Goal: Task Accomplishment & Management: Manage account settings

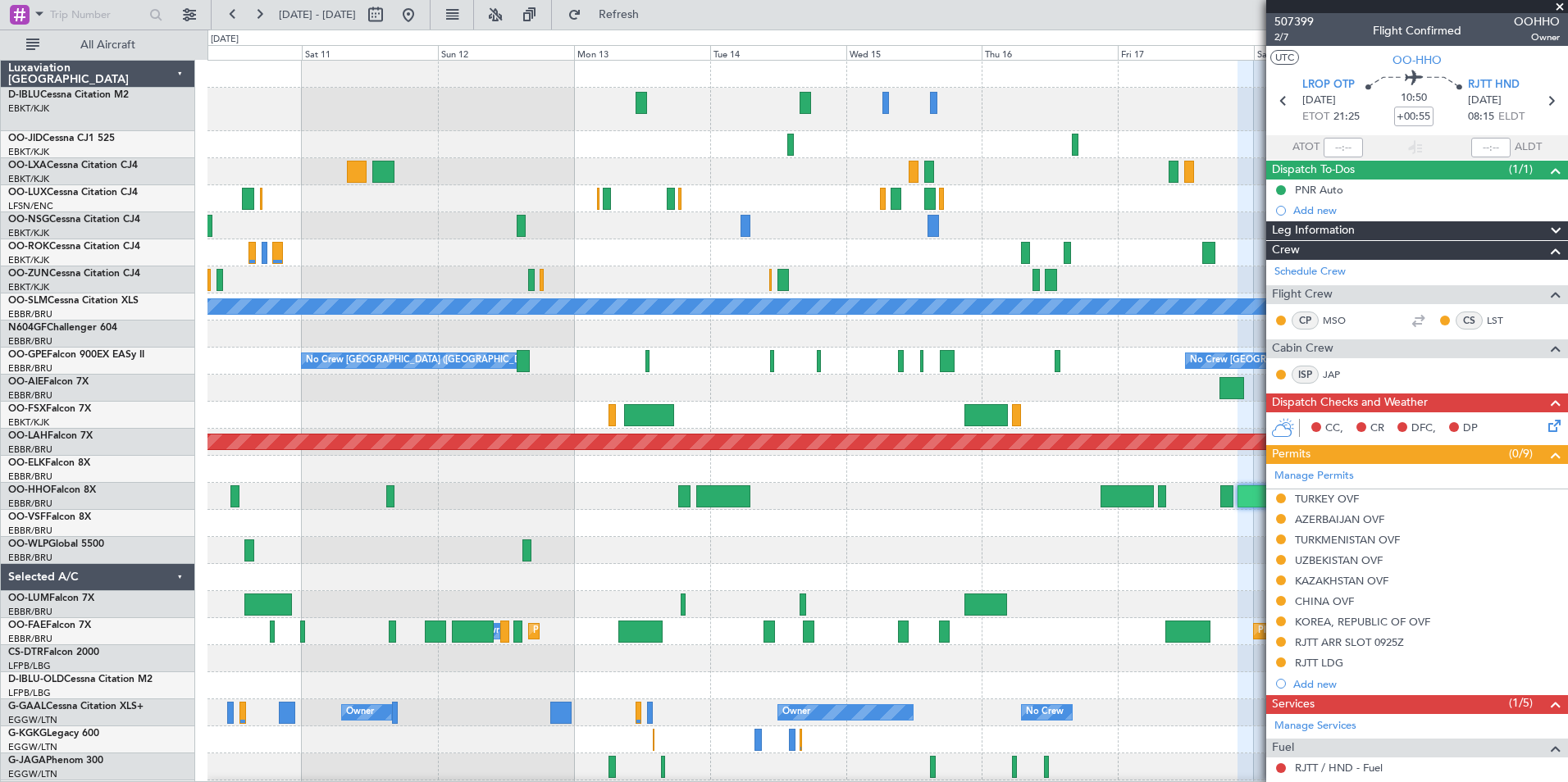
click at [903, 480] on div at bounding box center [887, 468] width 1360 height 27
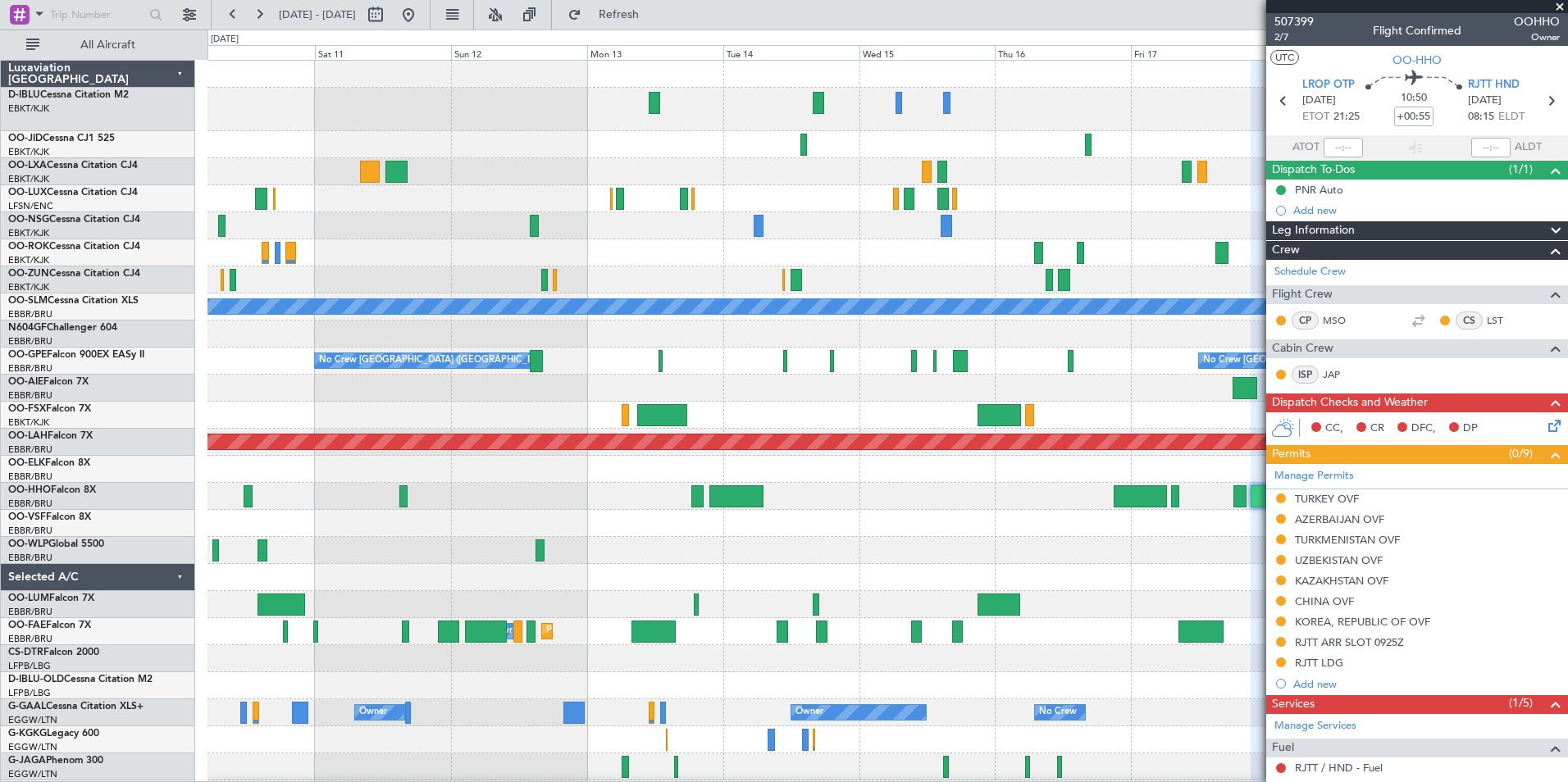
click at [1038, 512] on div "A/C Unavailable [GEOGRAPHIC_DATA] No Crew [GEOGRAPHIC_DATA] (Brussels National)…" at bounding box center [887, 624] width 1360 height 1126
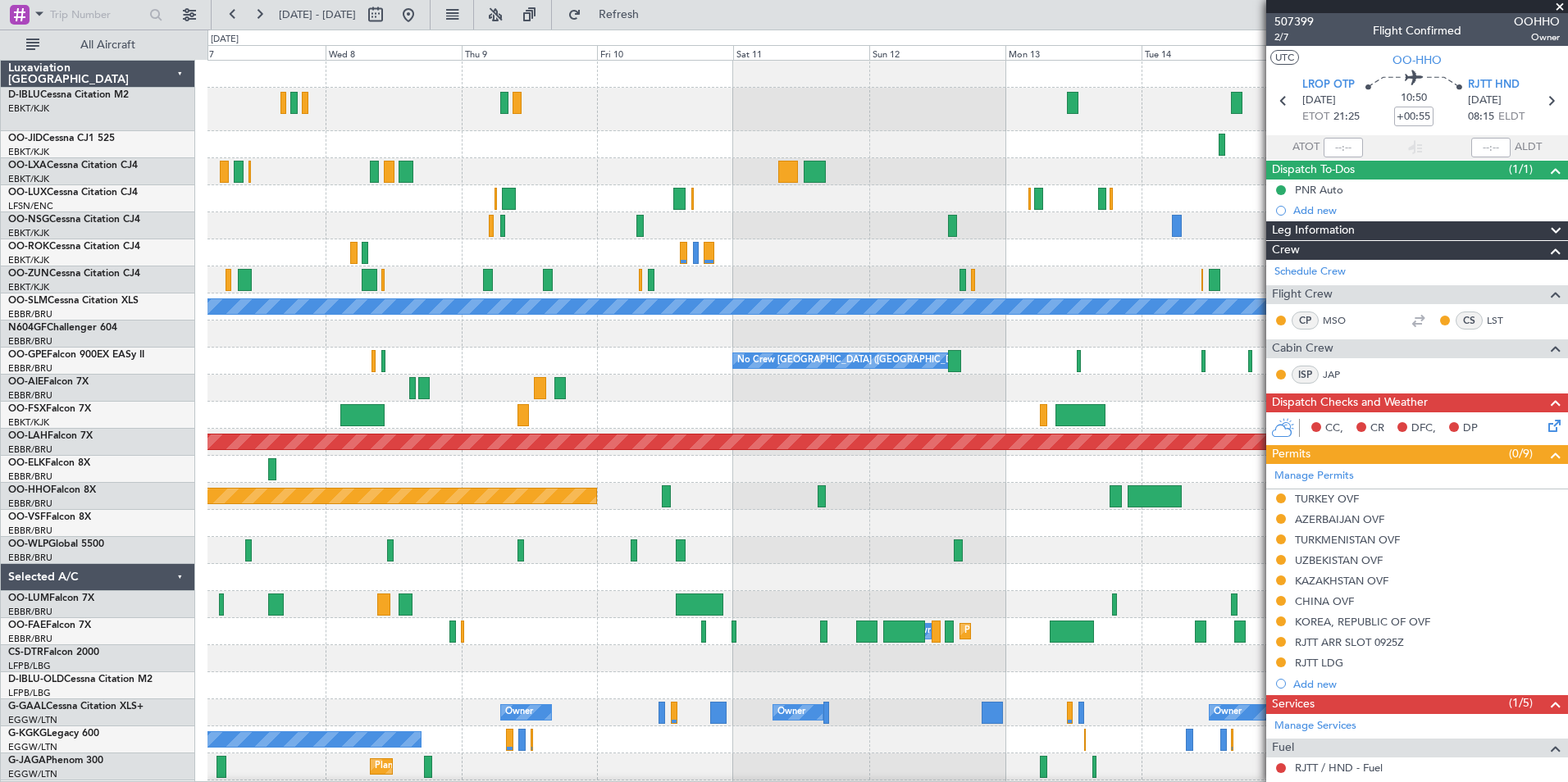
click at [1345, 512] on fb-app "[DATE] - [DATE] Refresh Quick Links All Aircraft Planned Maint [GEOGRAPHIC_DATA…" at bounding box center [784, 397] width 1568 height 770
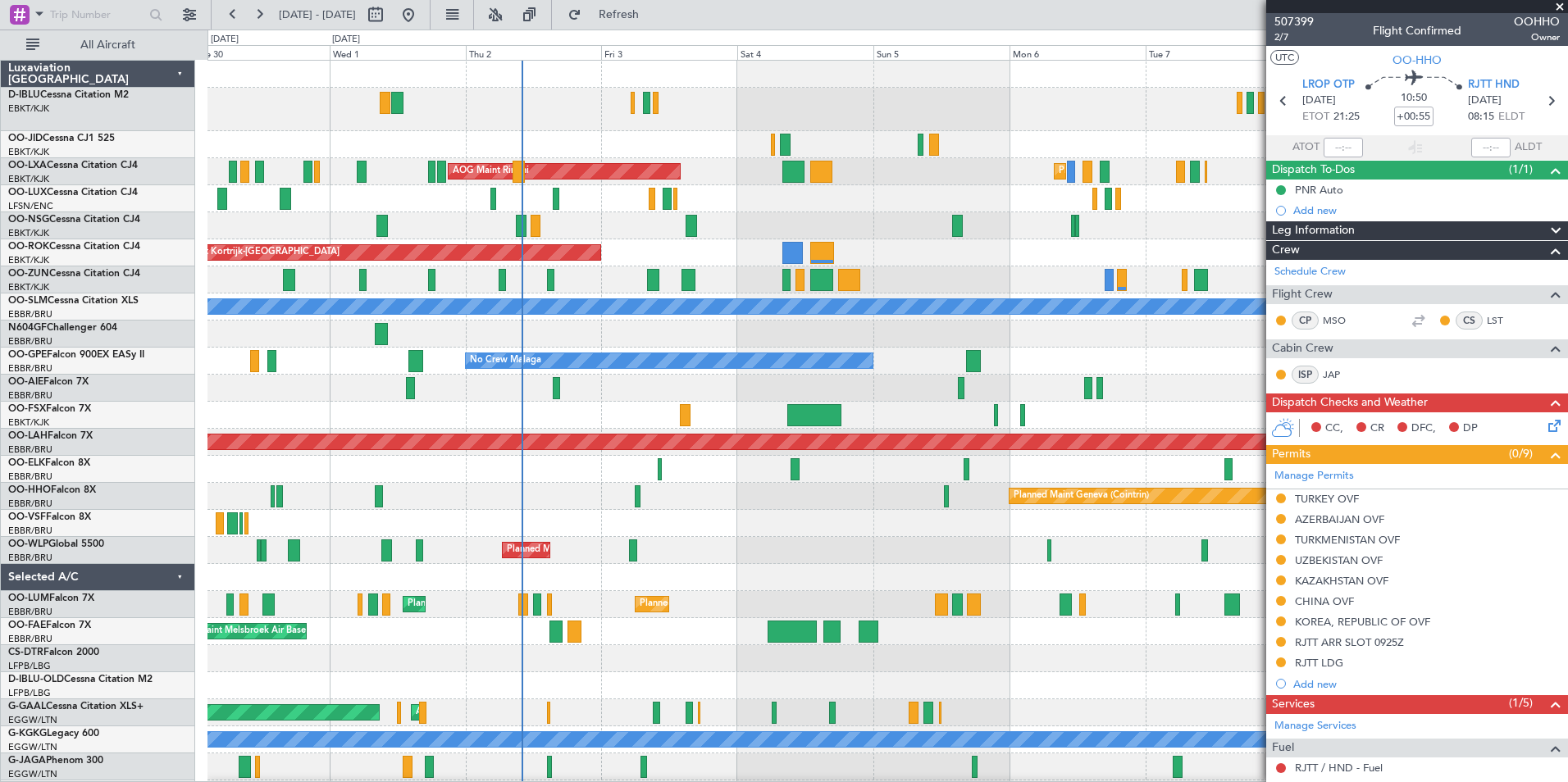
click at [1179, 517] on div at bounding box center [887, 522] width 1360 height 27
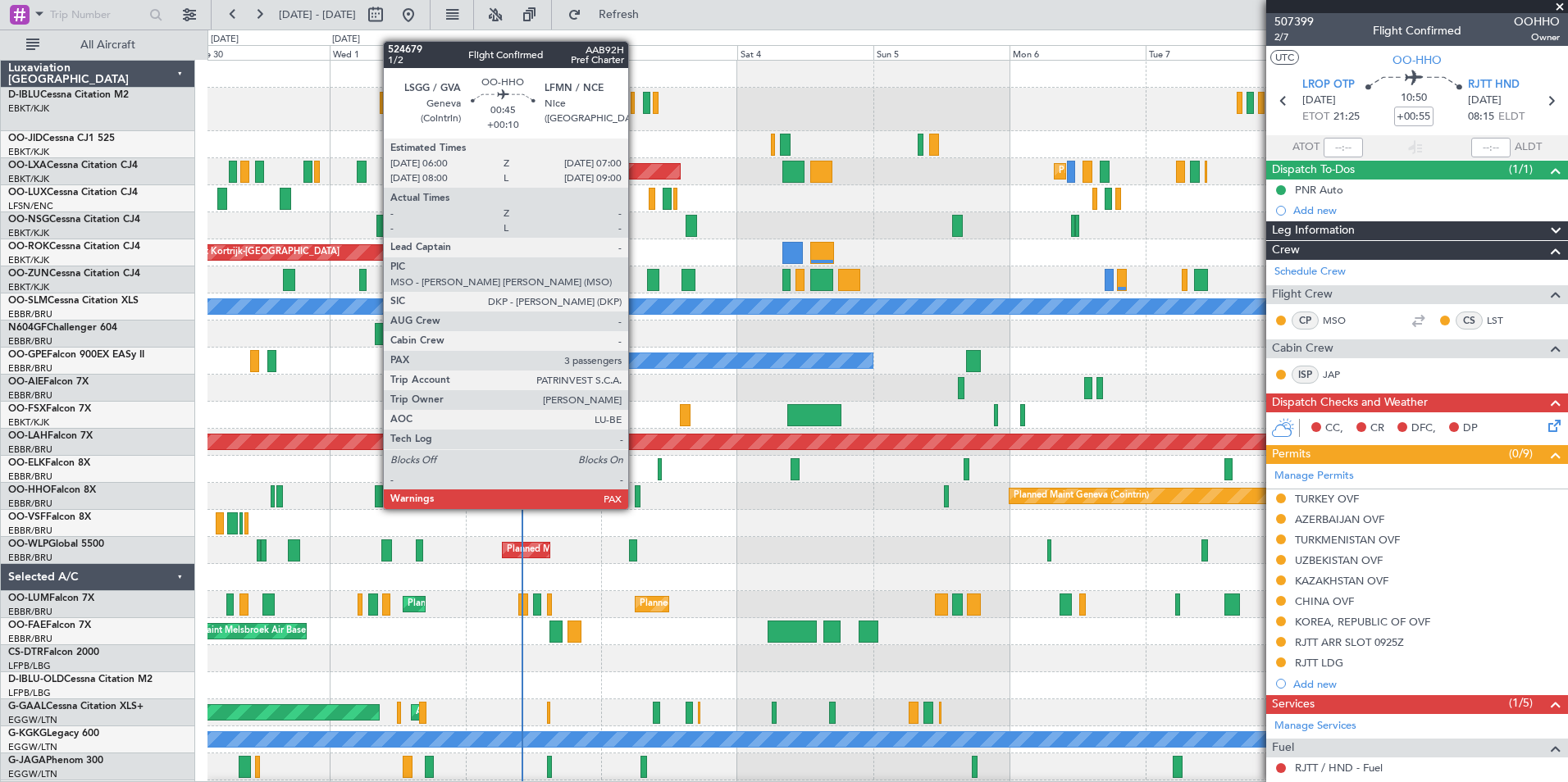
click at [635, 492] on div at bounding box center [637, 497] width 6 height 22
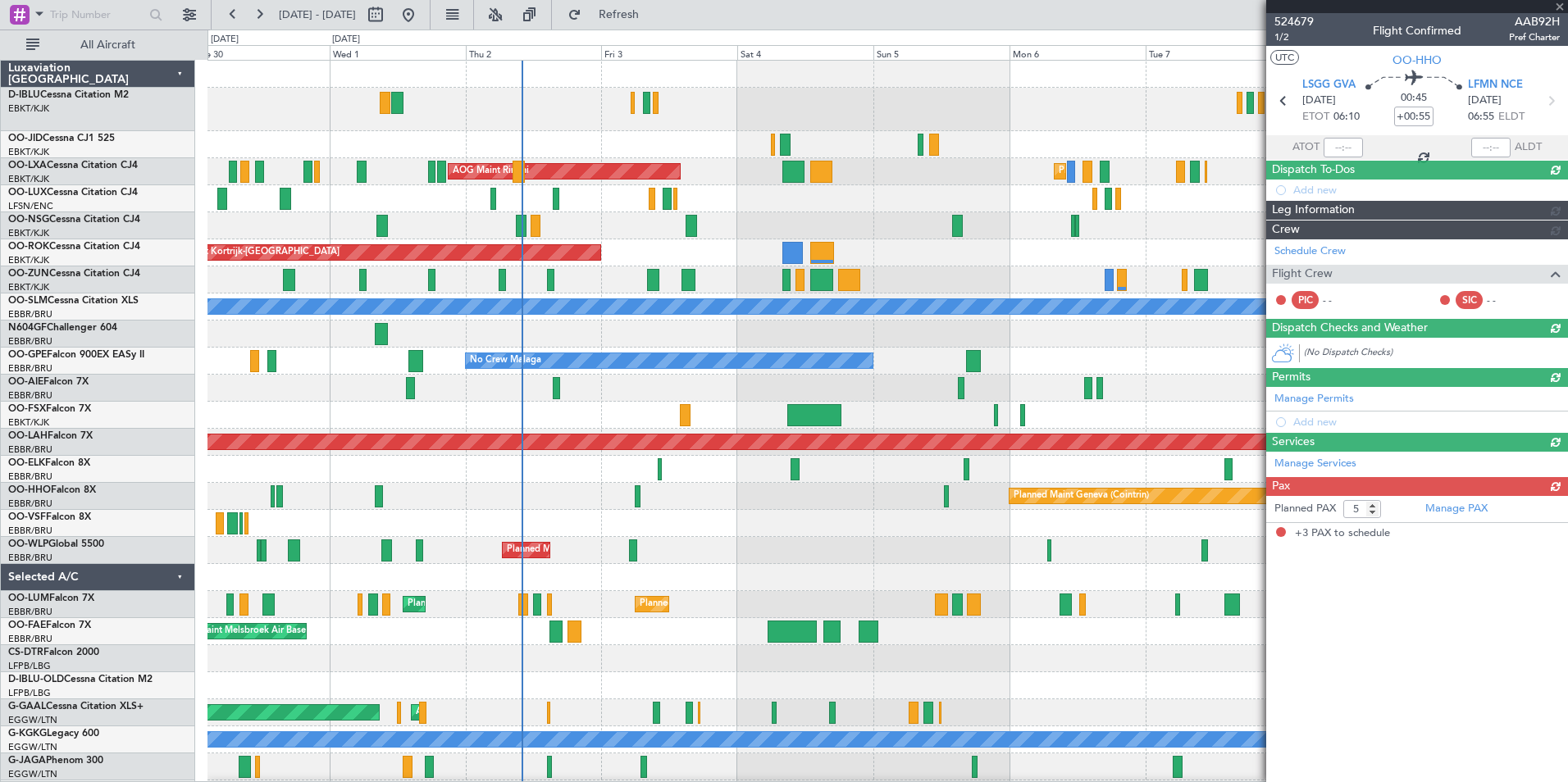
type input "+00:10"
type input "3"
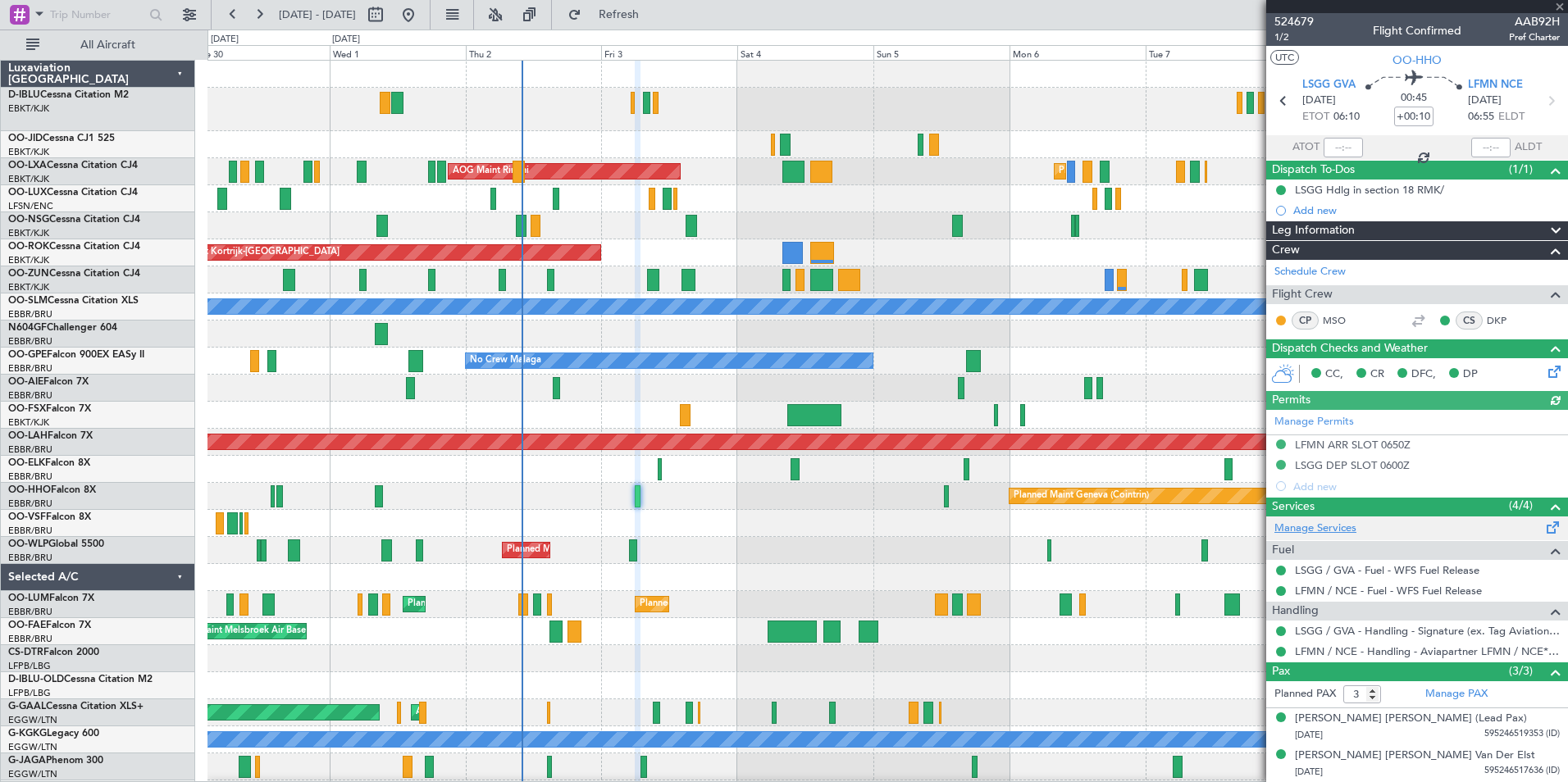
click at [1349, 531] on link "Manage Services" at bounding box center [1314, 528] width 82 height 16
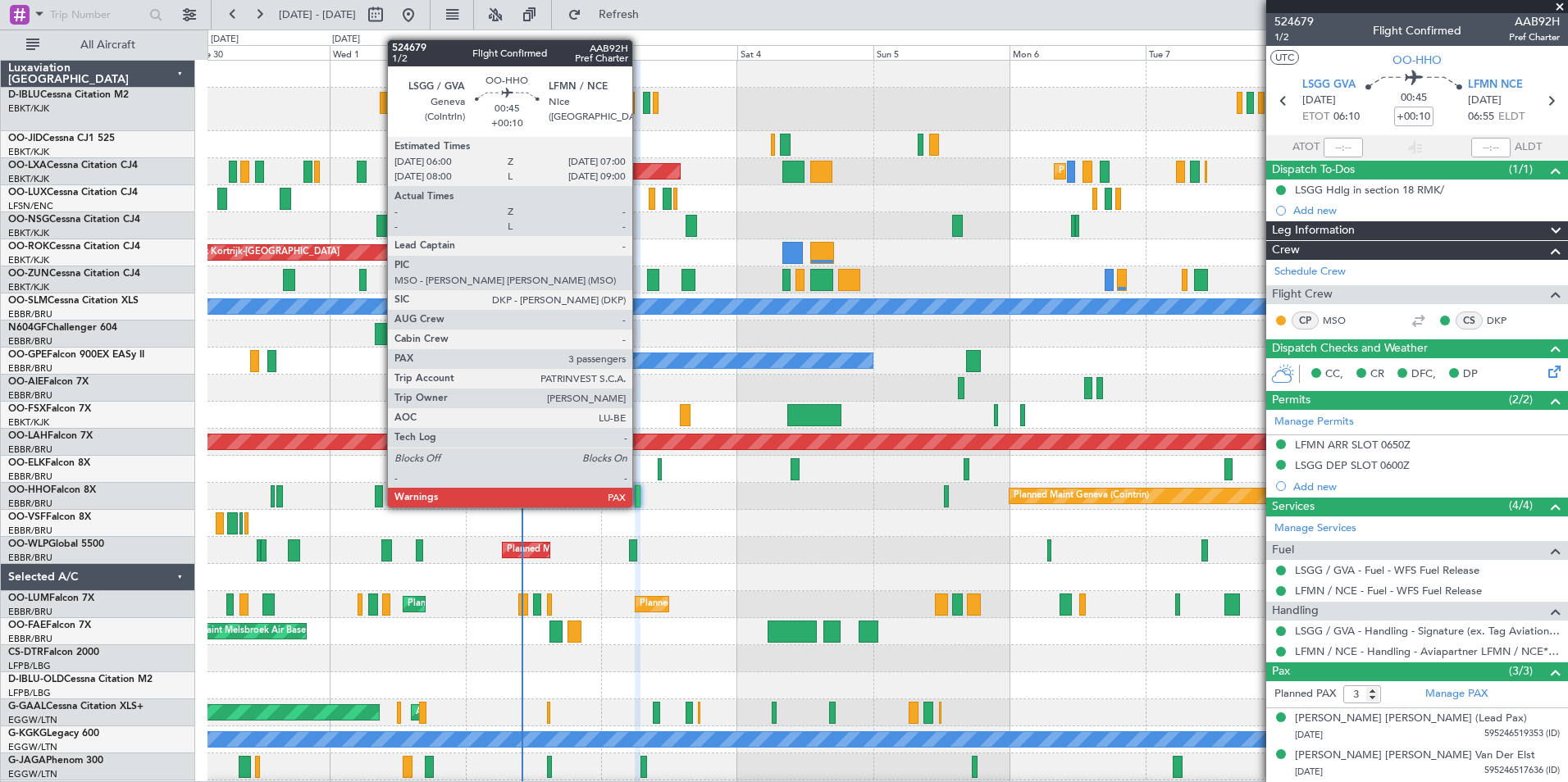
click at [640, 491] on div at bounding box center [637, 497] width 6 height 22
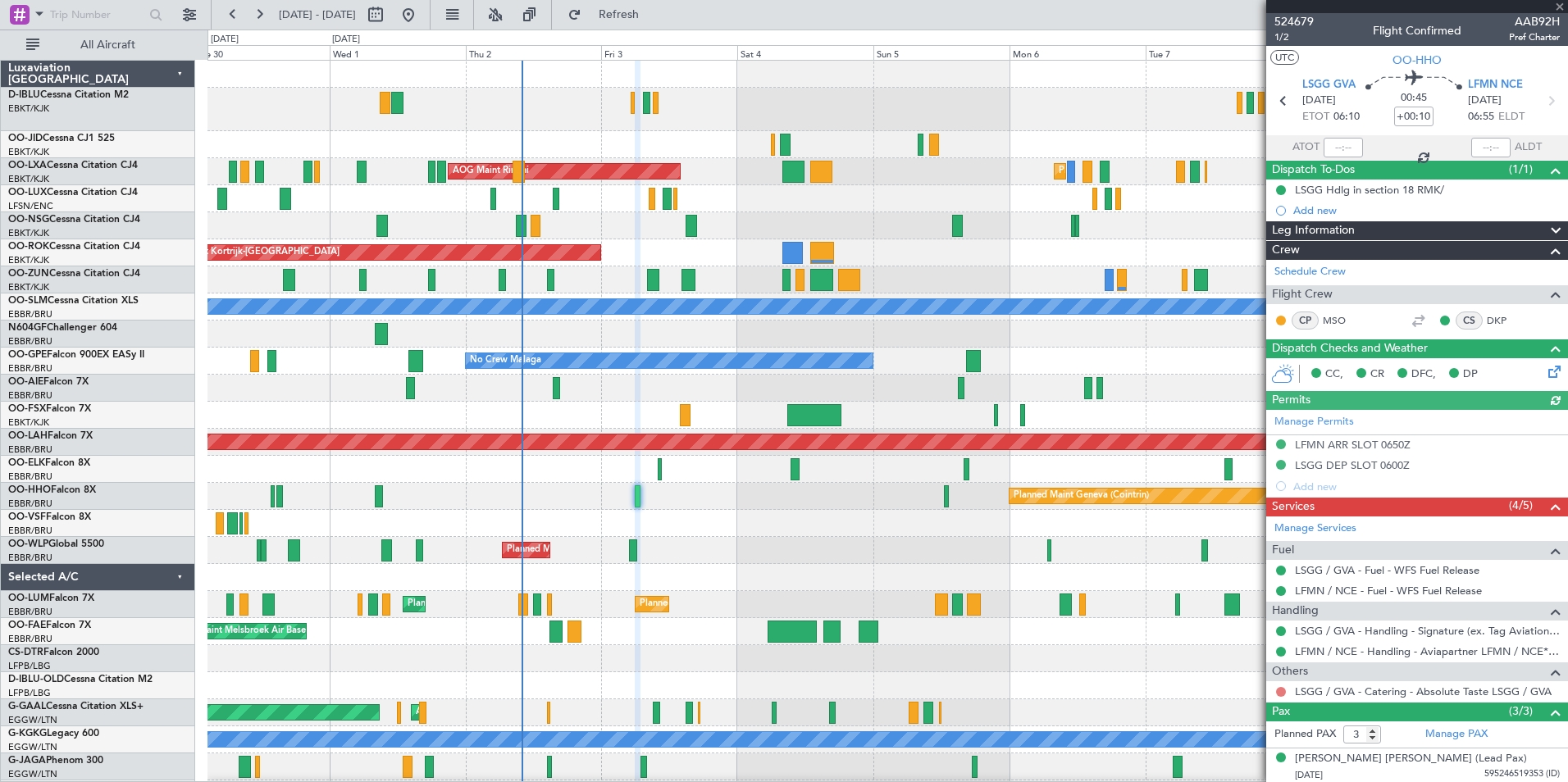
click at [1282, 690] on button at bounding box center [1280, 691] width 9 height 9
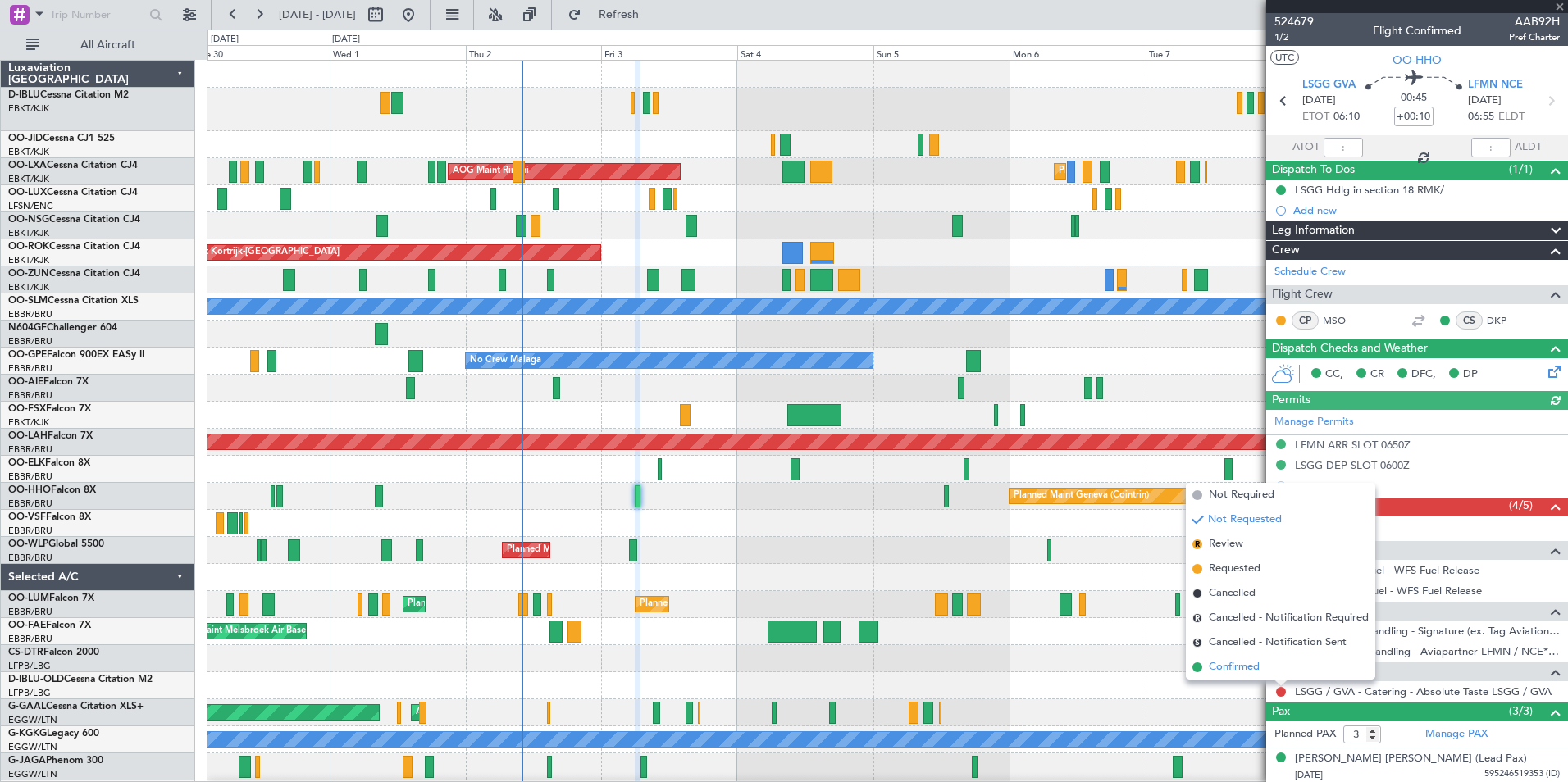
click at [1259, 662] on span "Confirmed" at bounding box center [1234, 667] width 51 height 16
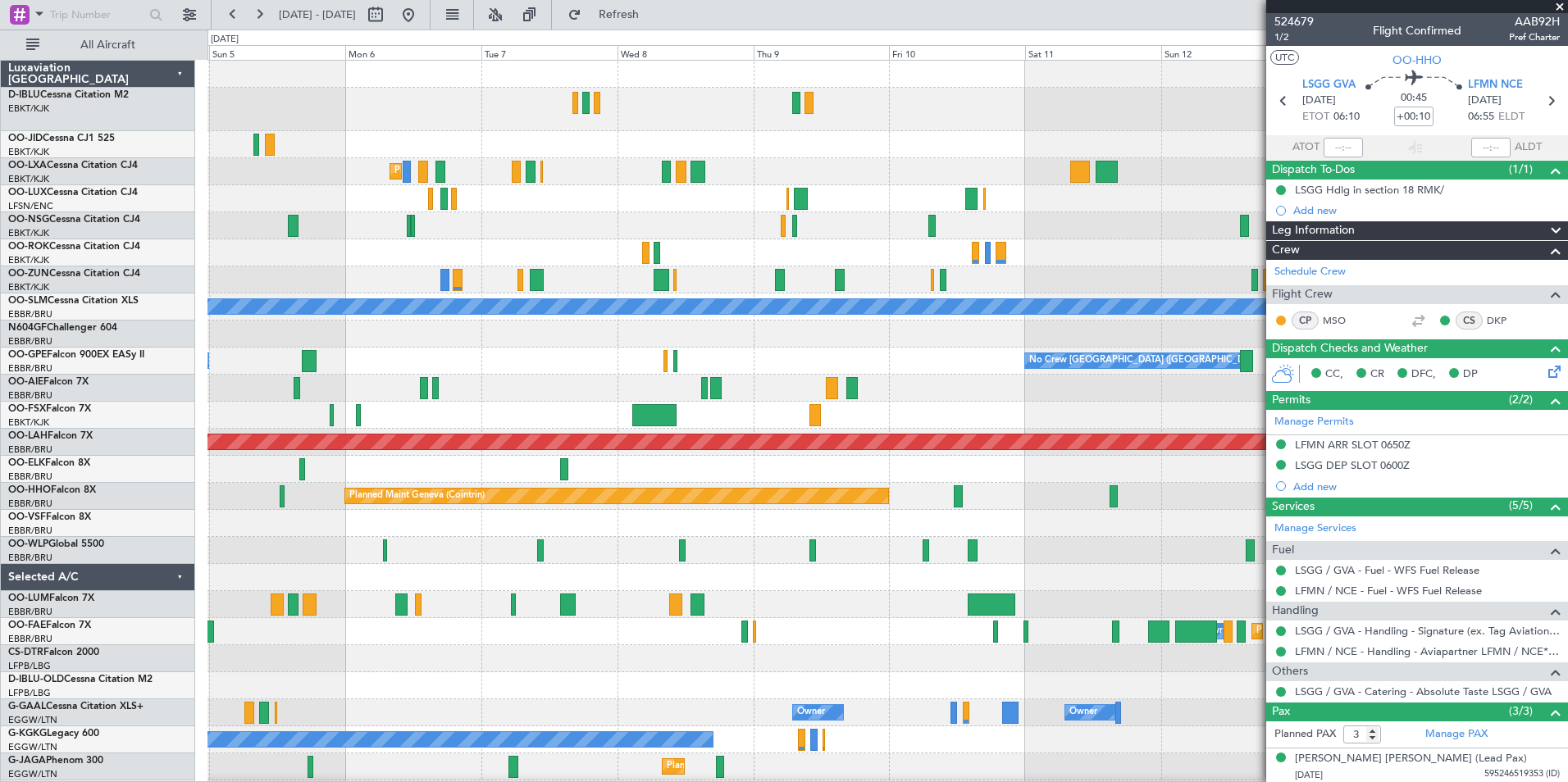
click at [202, 468] on div "Planned Maint Kortrijk-[GEOGRAPHIC_DATA] AOG Maint [GEOGRAPHIC_DATA] AOG Maint …" at bounding box center [784, 406] width 1568 height 753
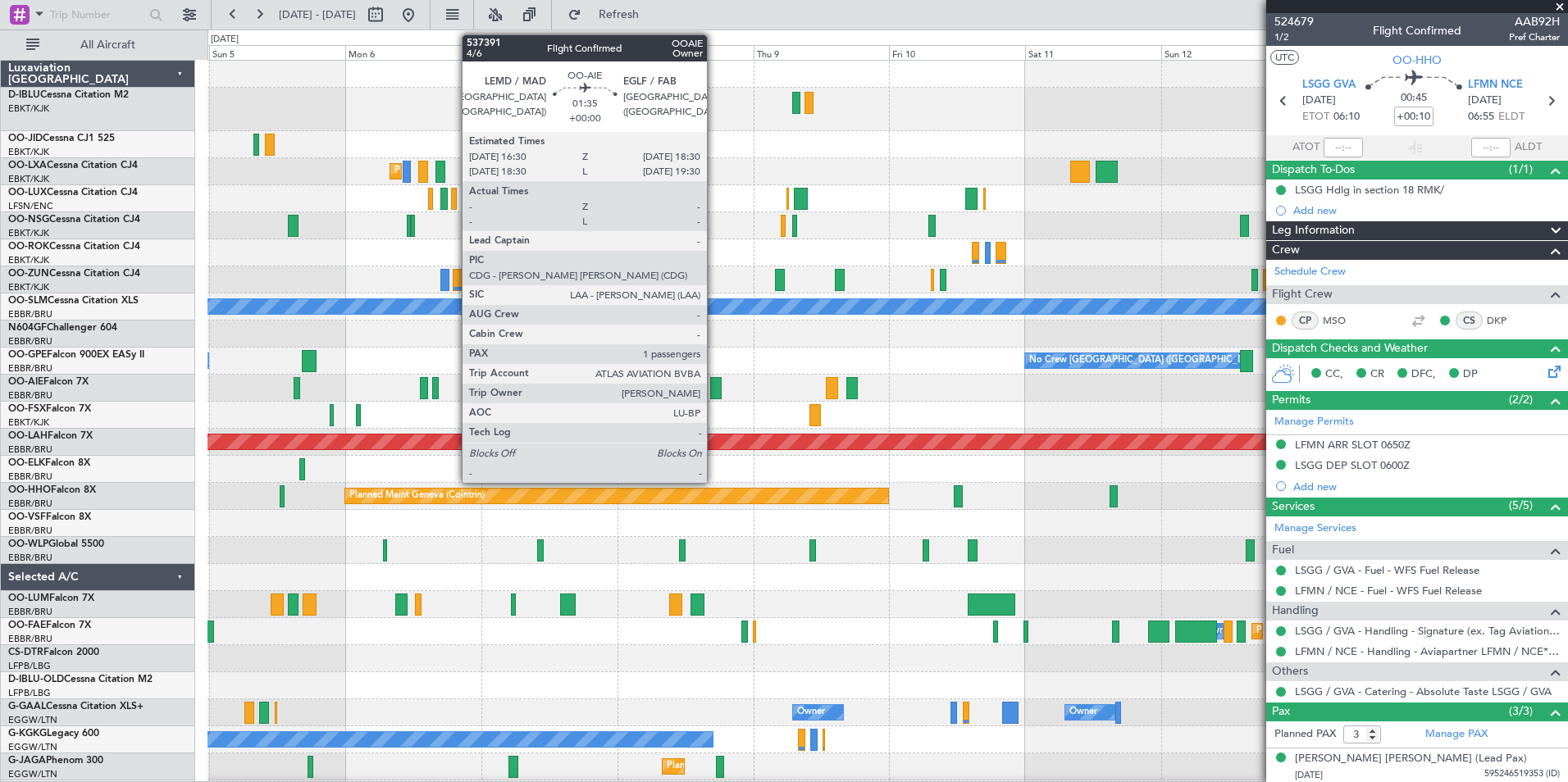
click at [714, 389] on div at bounding box center [715, 388] width 11 height 22
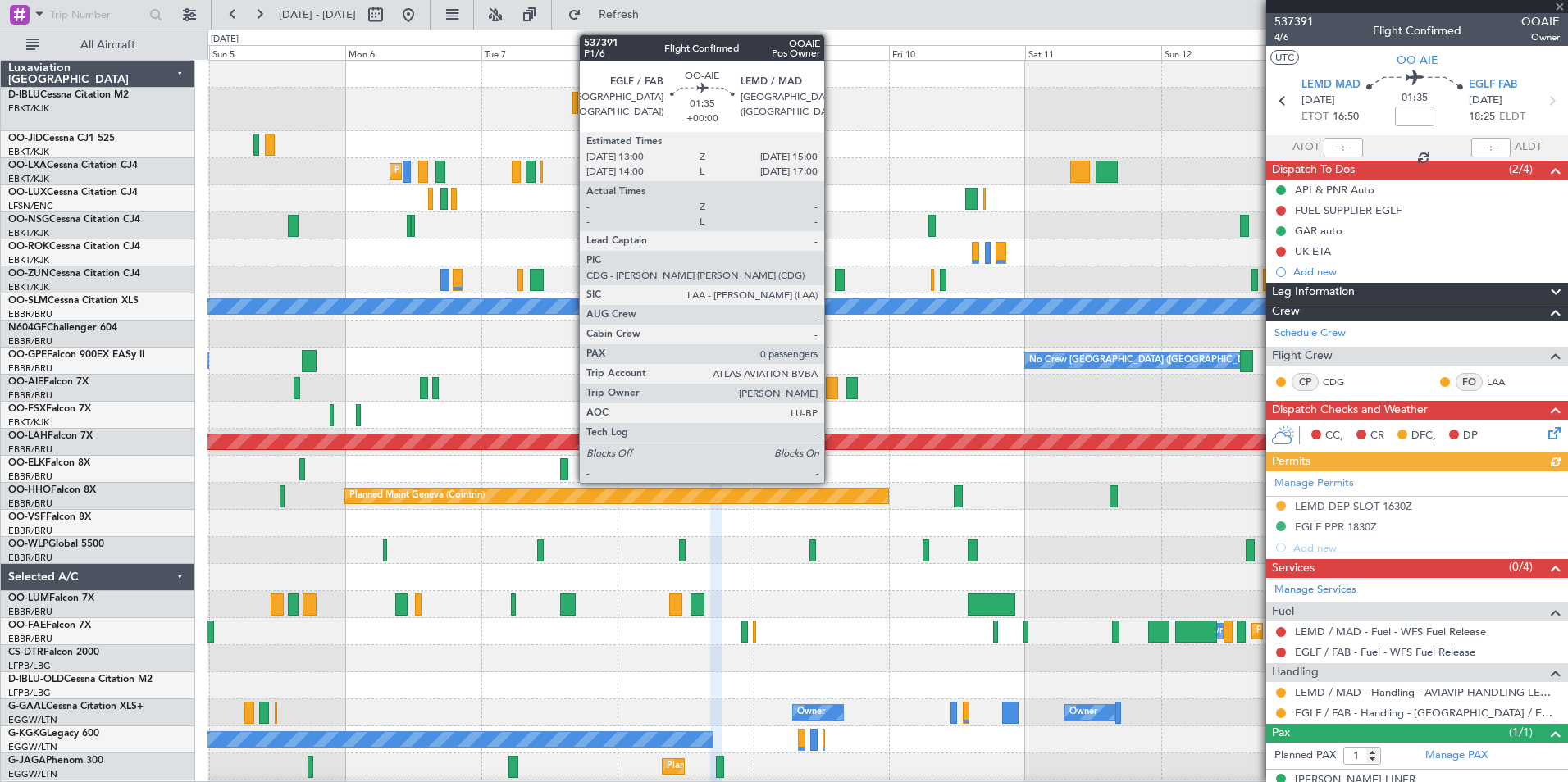
click at [831, 388] on div at bounding box center [831, 388] width 11 height 22
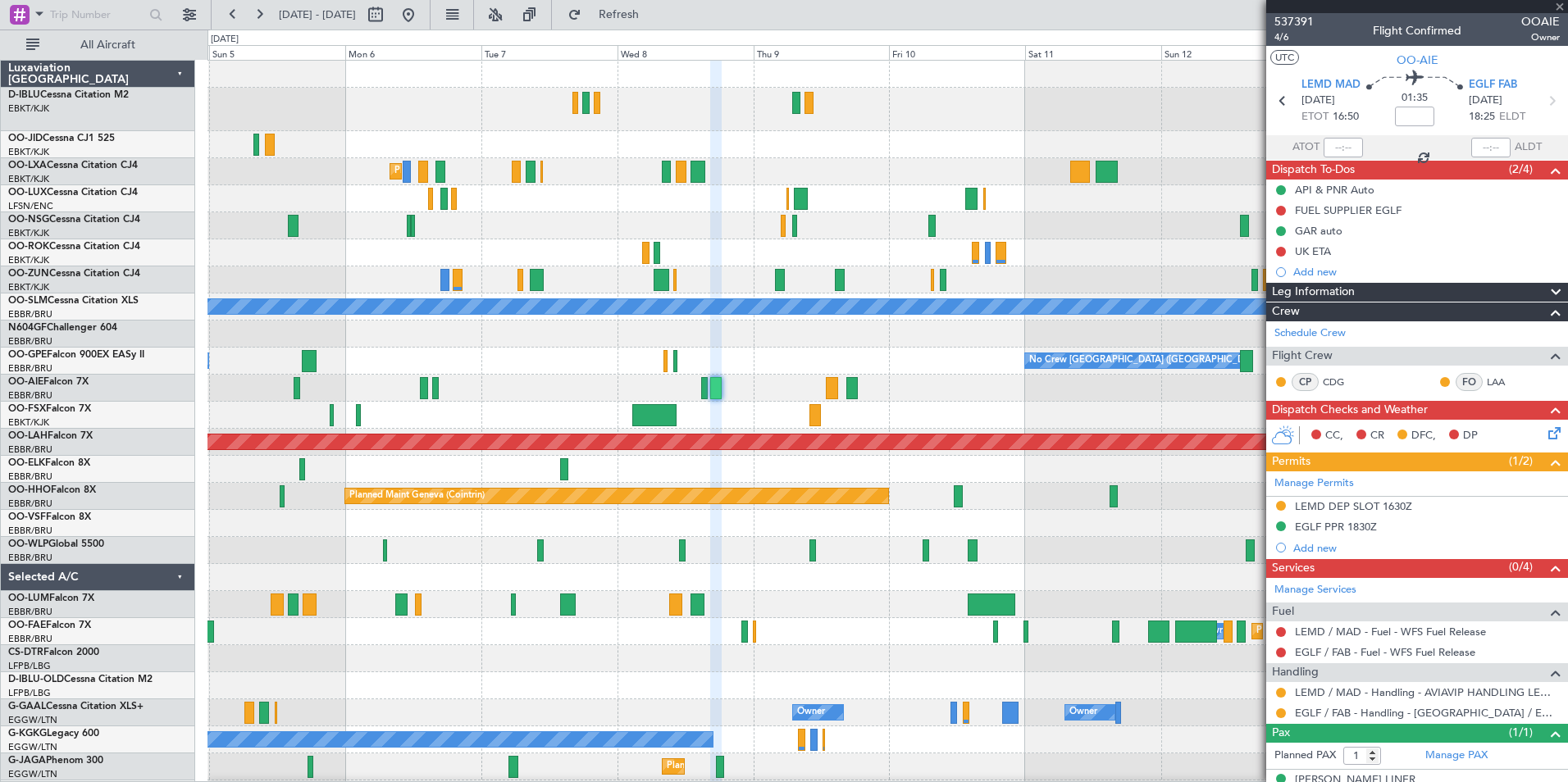
type input "0"
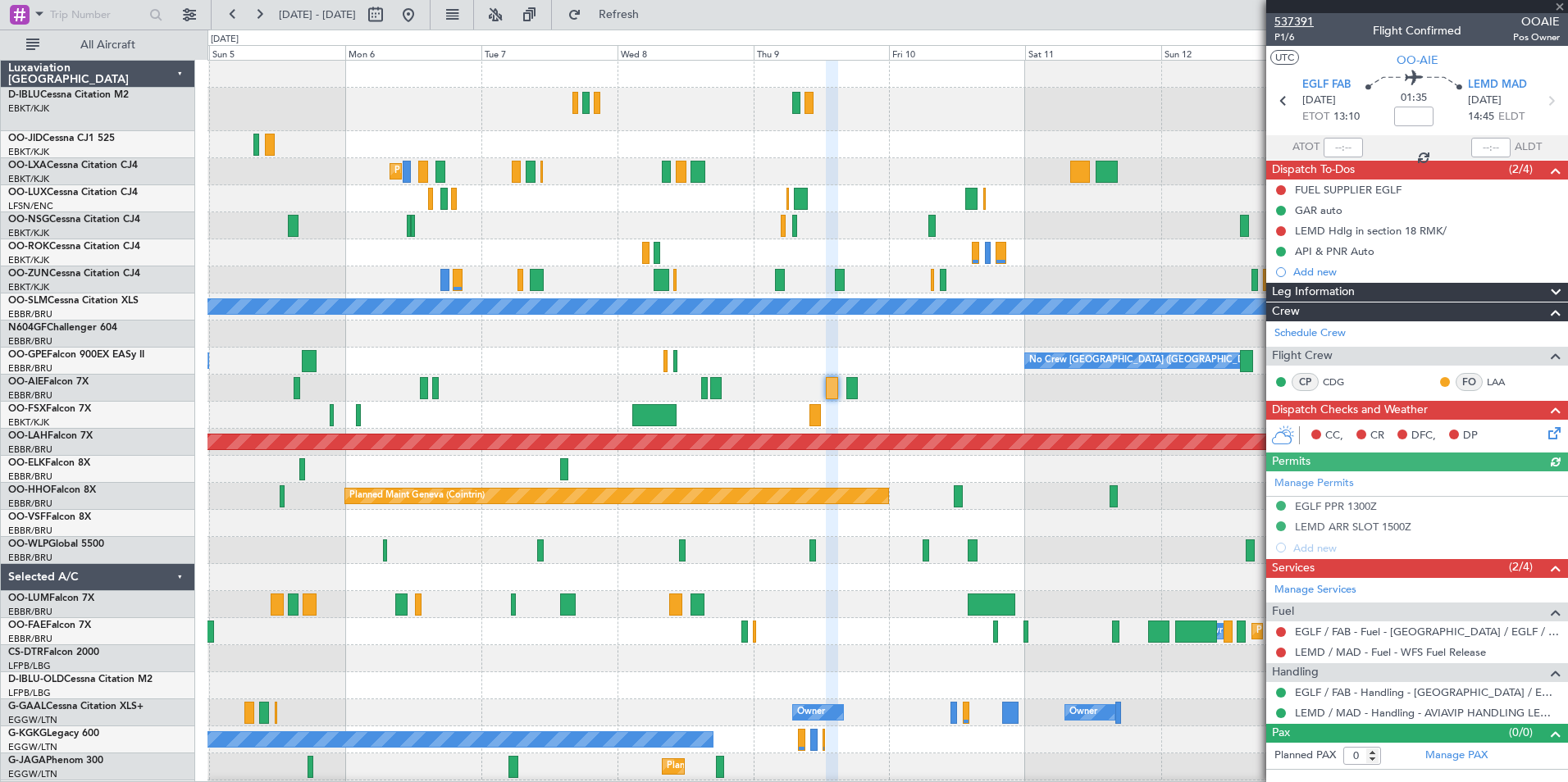
click at [1306, 21] on span "537391" at bounding box center [1294, 21] width 40 height 17
click at [1199, 487] on div "Planned Maint Kortrijk-[GEOGRAPHIC_DATA] AOG Maint [GEOGRAPHIC_DATA] AOG Maint …" at bounding box center [887, 583] width 1360 height 1044
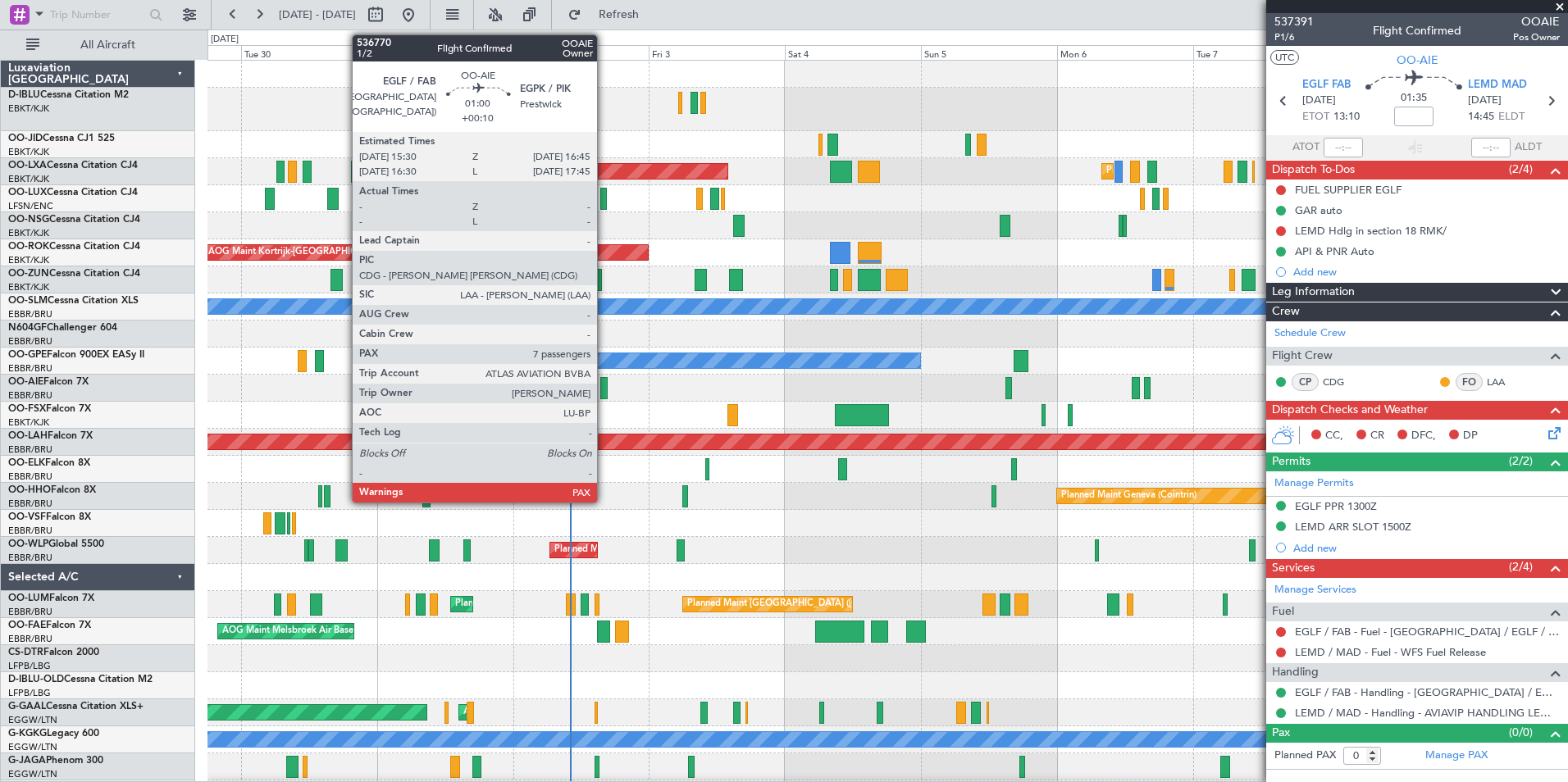
click at [604, 387] on div at bounding box center [603, 388] width 8 height 22
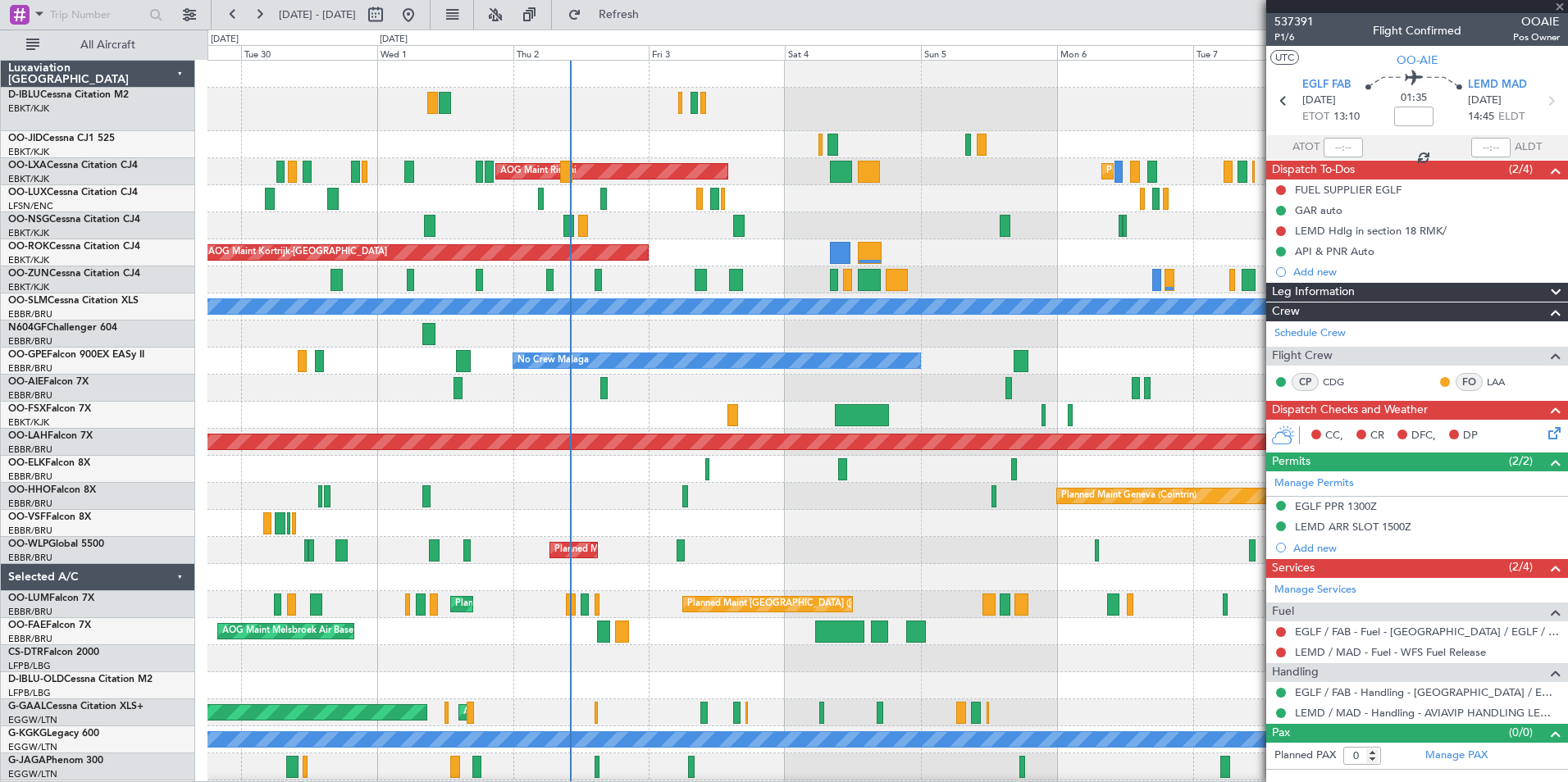
type input "+00:10"
type input "7"
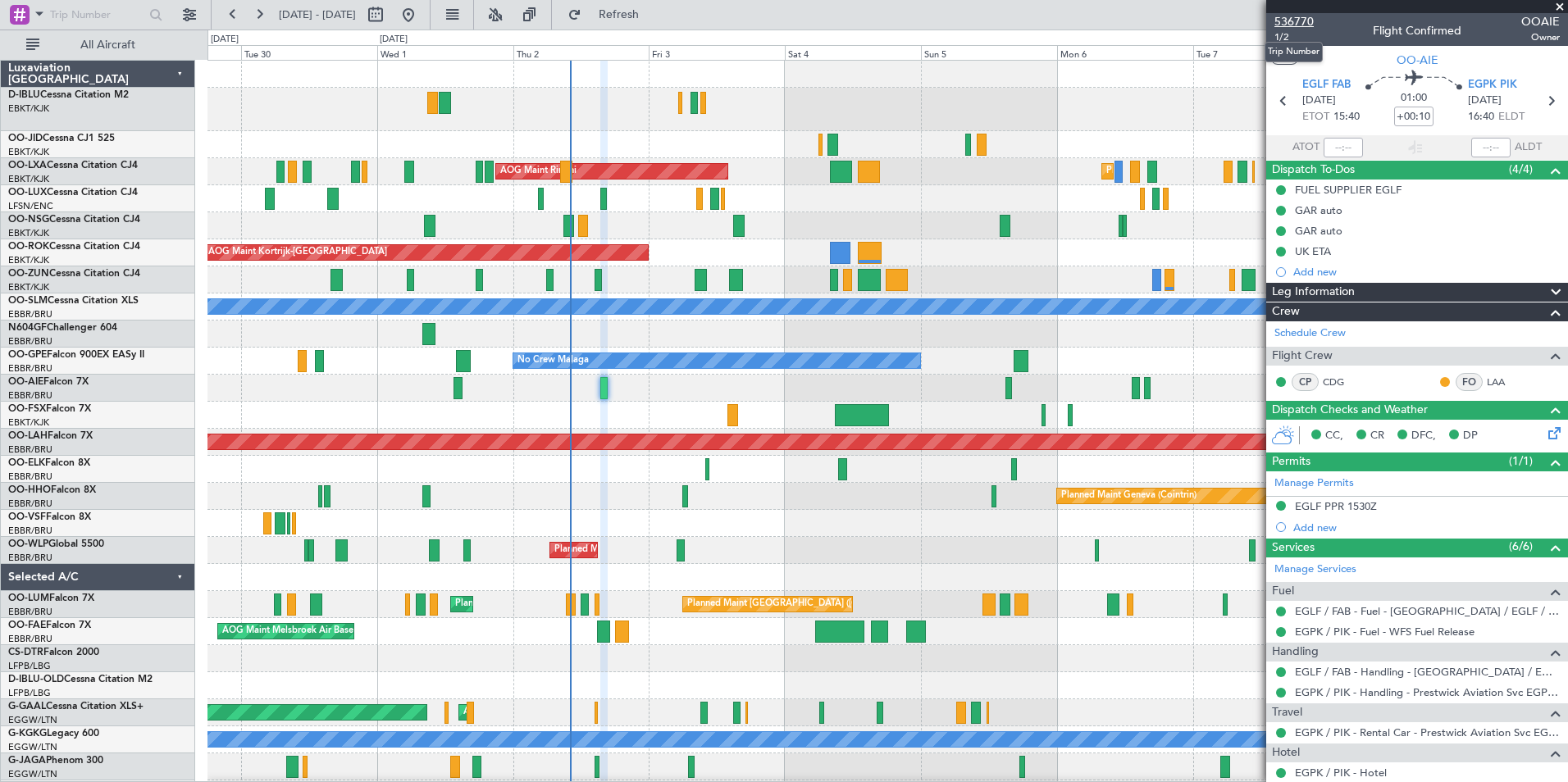
click at [1279, 20] on span "536770" at bounding box center [1294, 21] width 40 height 17
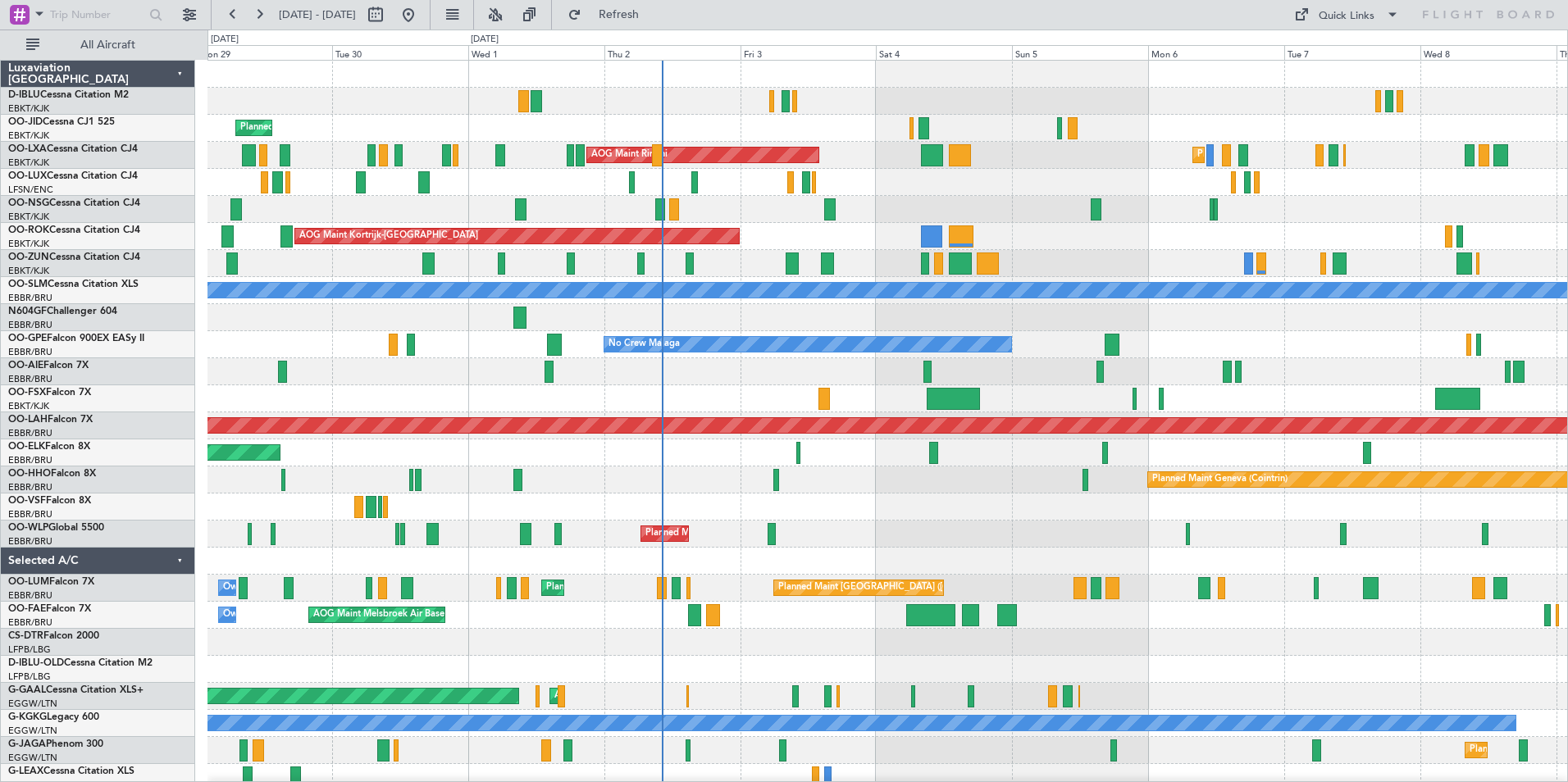
click at [800, 513] on div at bounding box center [887, 506] width 1360 height 27
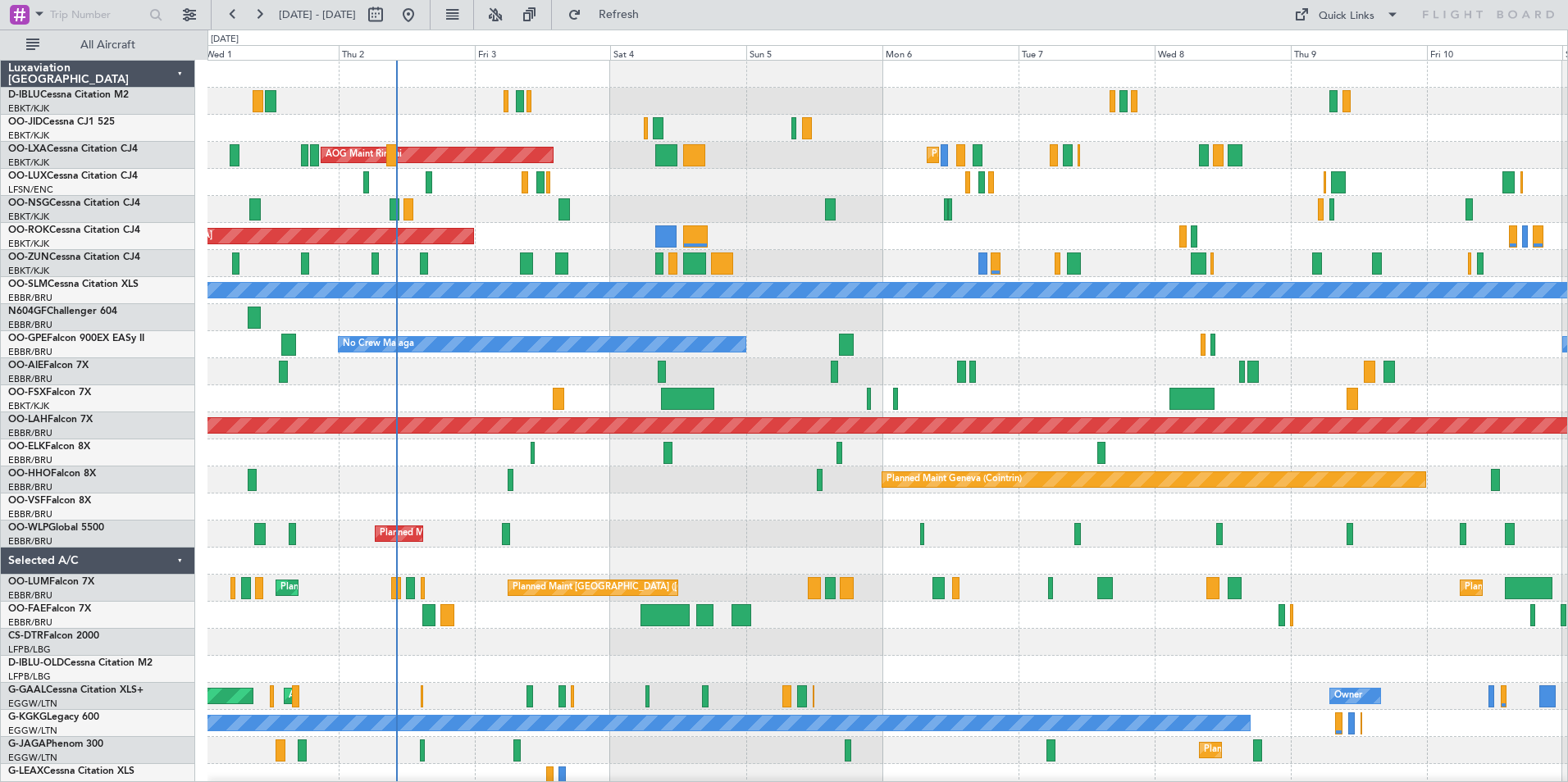
click at [1035, 357] on div "Planned Maint Kortrijk-[GEOGRAPHIC_DATA] Planned Maint [GEOGRAPHIC_DATA]-[GEOGR…" at bounding box center [887, 575] width 1360 height 1028
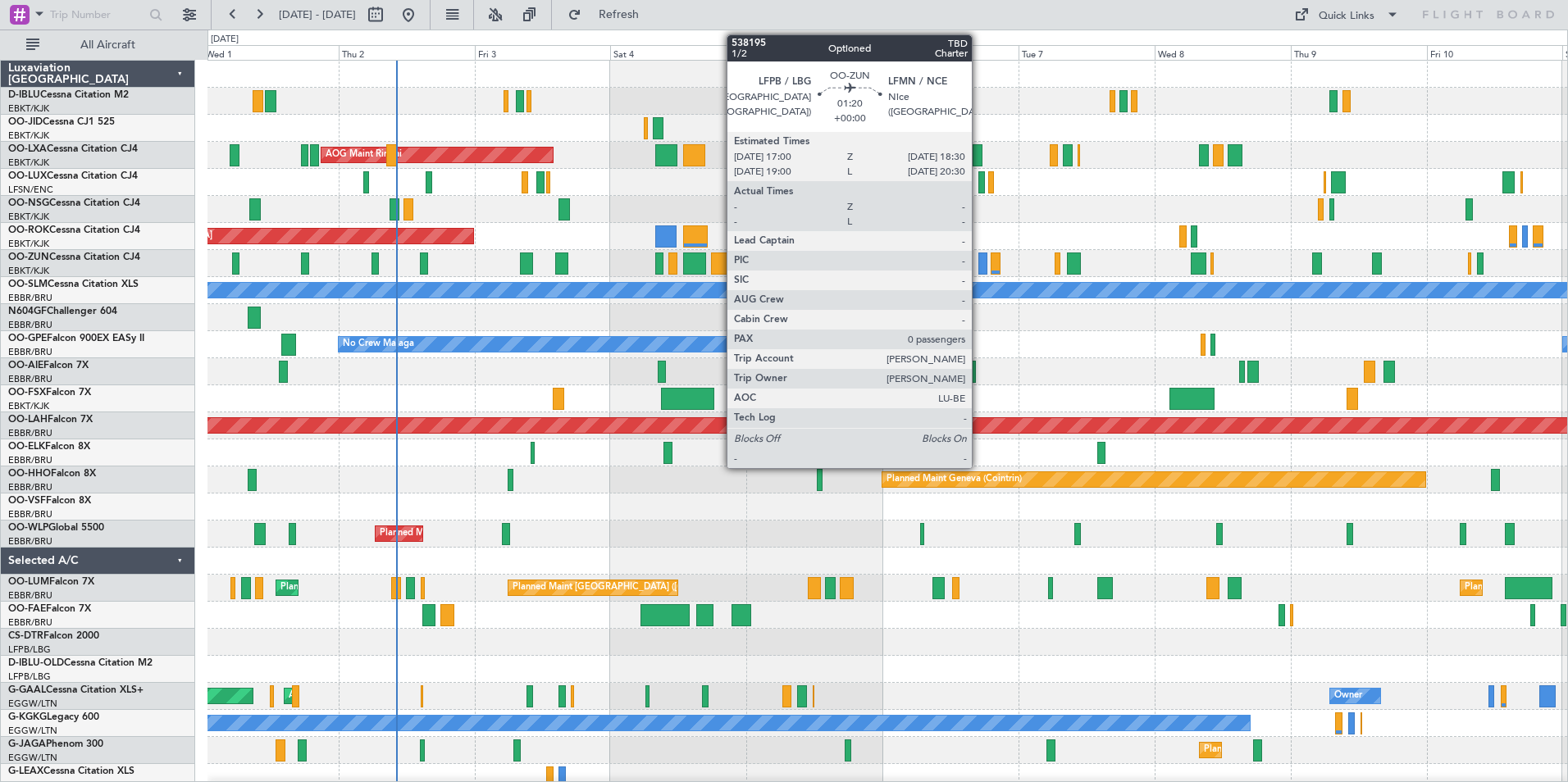
click at [980, 272] on div at bounding box center [983, 264] width 9 height 22
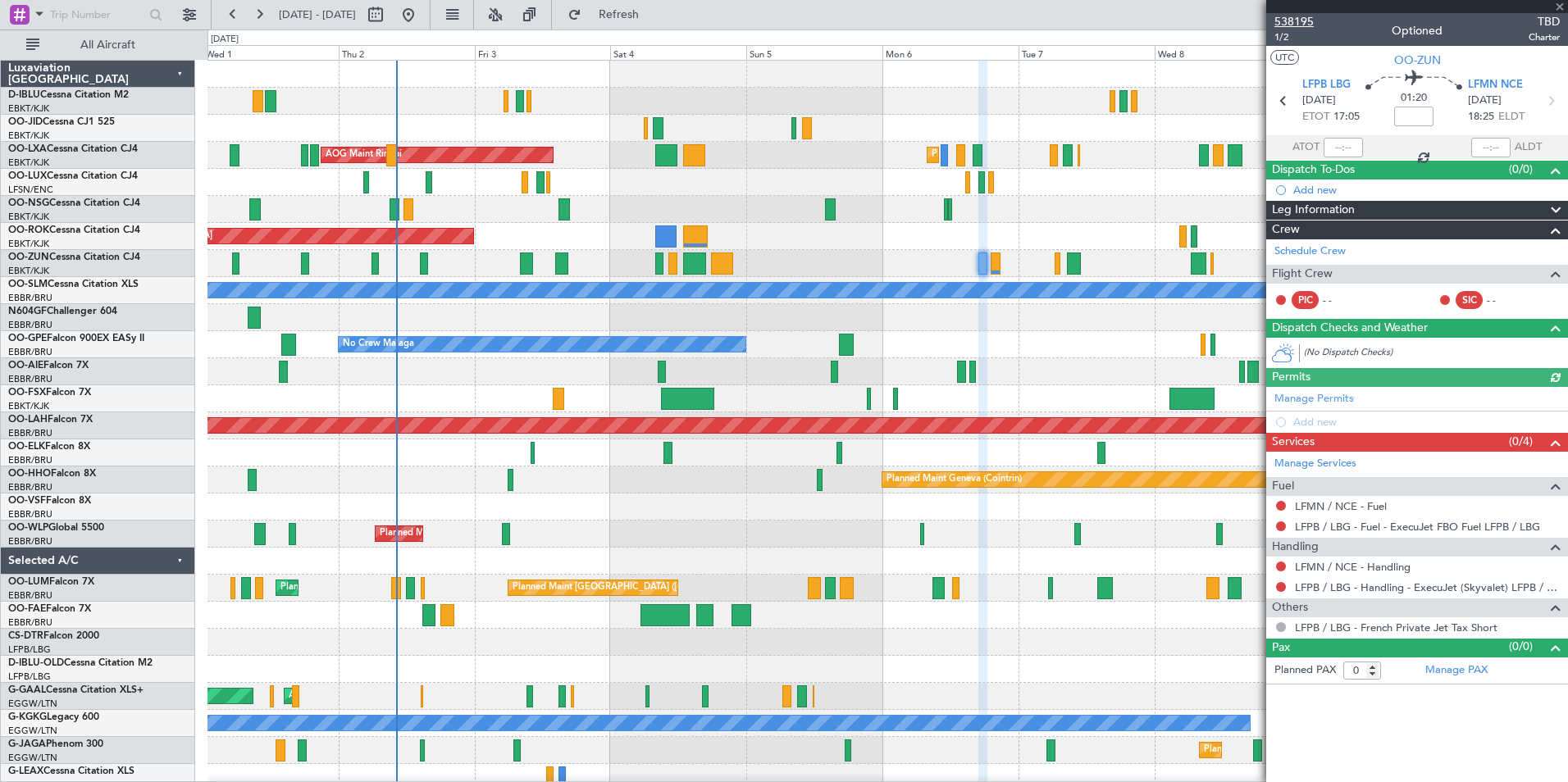
click at [1295, 27] on span "538195" at bounding box center [1294, 21] width 40 height 17
